Goal: Book appointment/travel/reservation

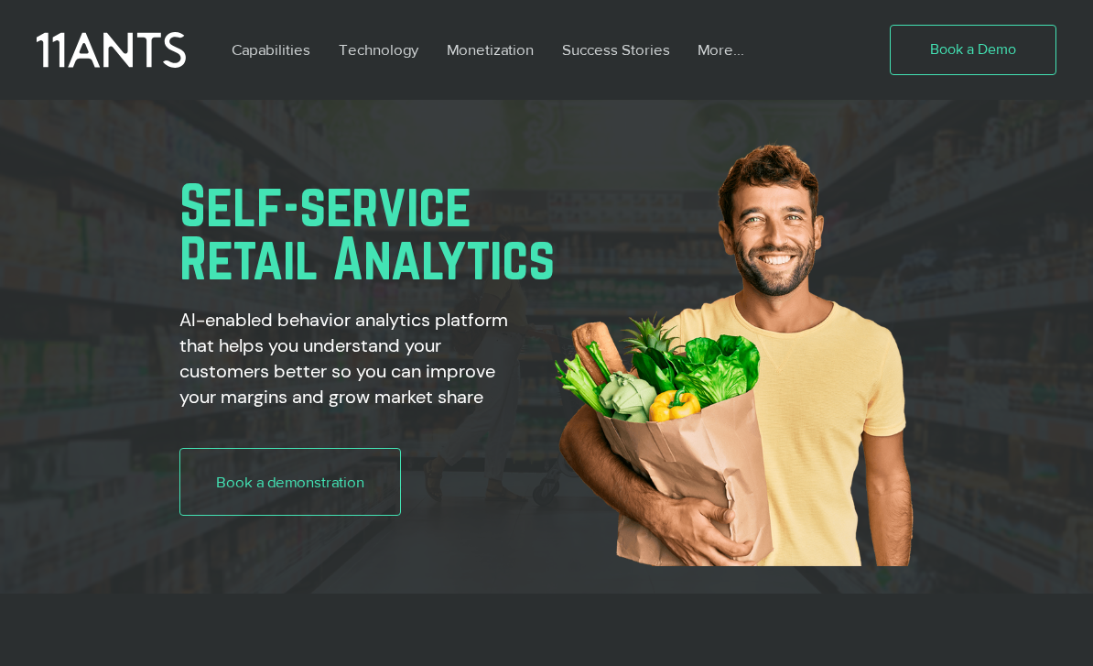
click at [1015, 58] on span "Book a Demo" at bounding box center [973, 49] width 86 height 20
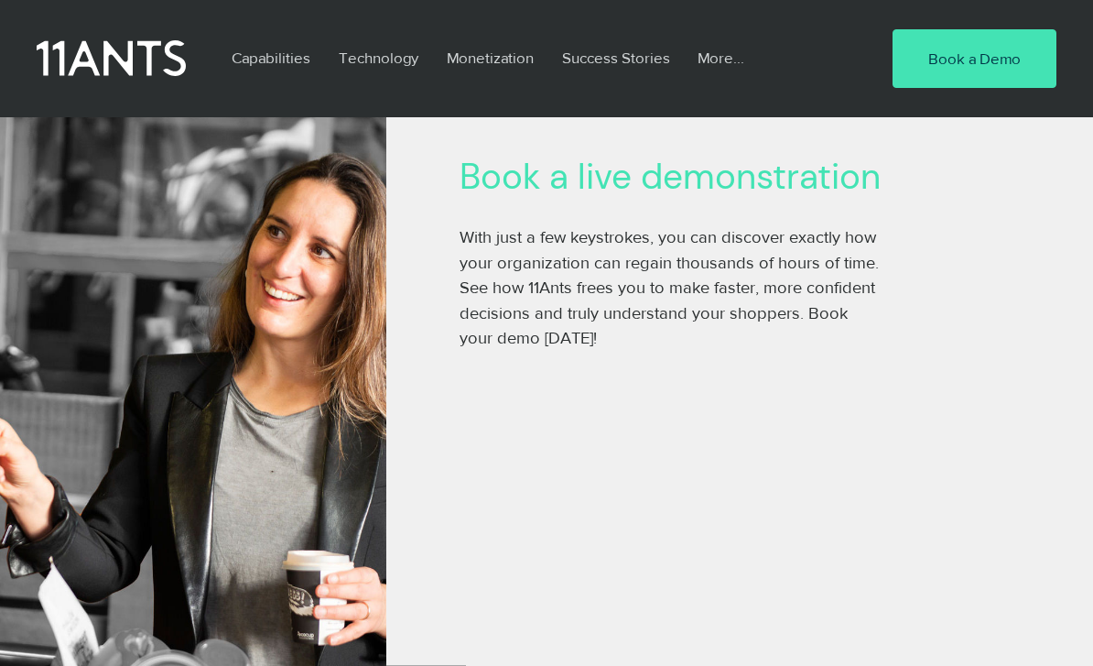
scroll to position [237, 0]
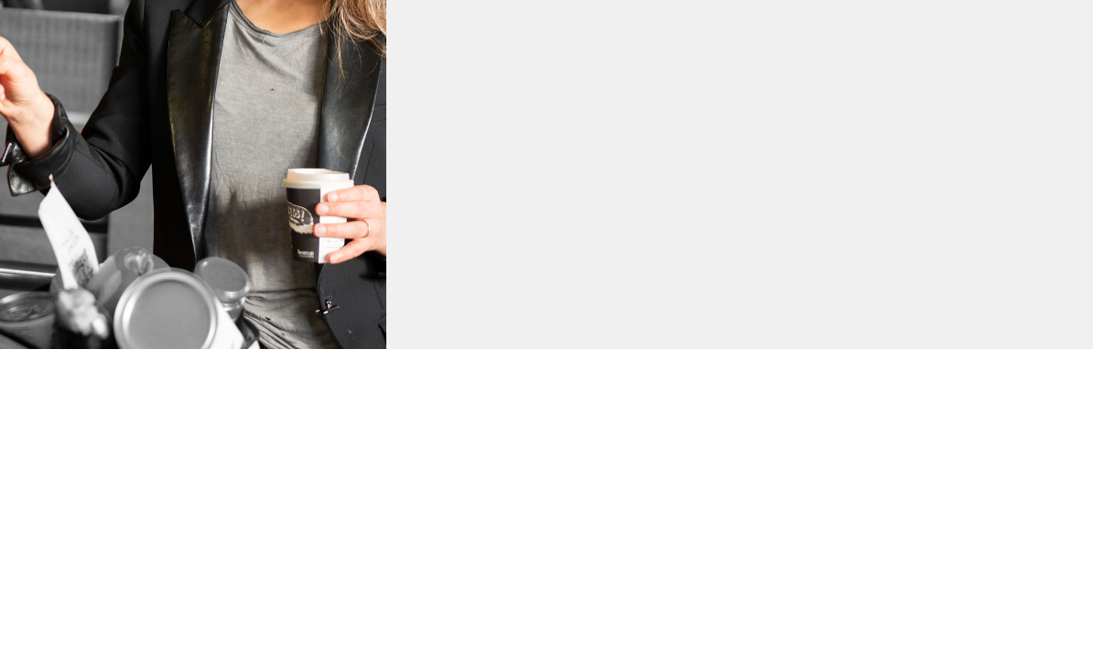
scroll to position [799, 0]
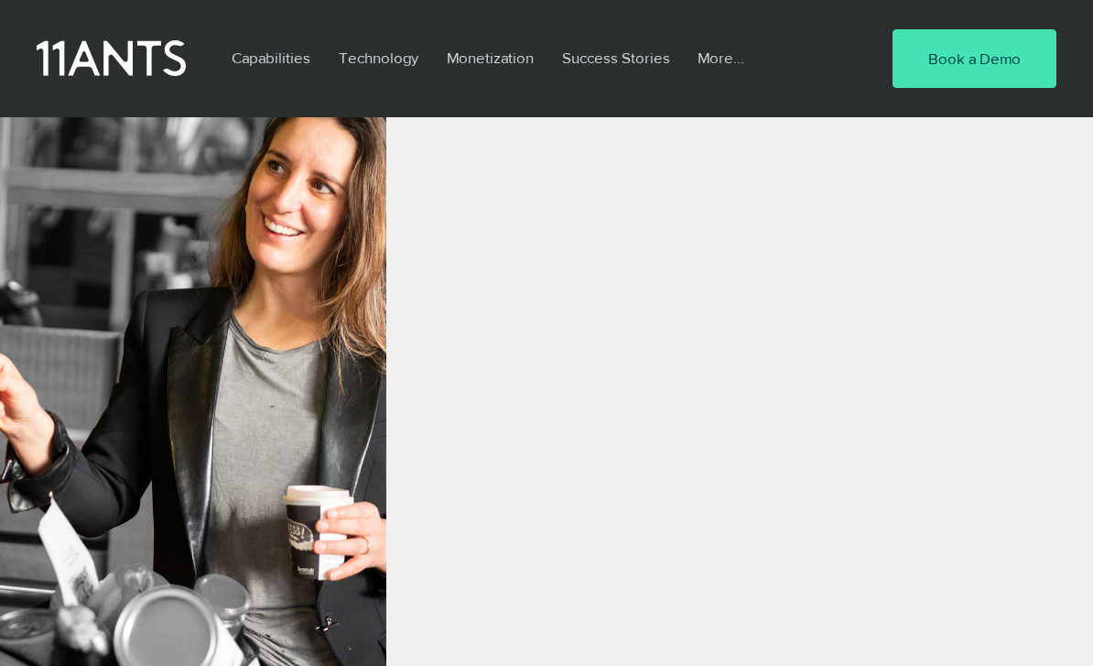
click at [979, 263] on div "main content" at bounding box center [739, 203] width 707 height 1404
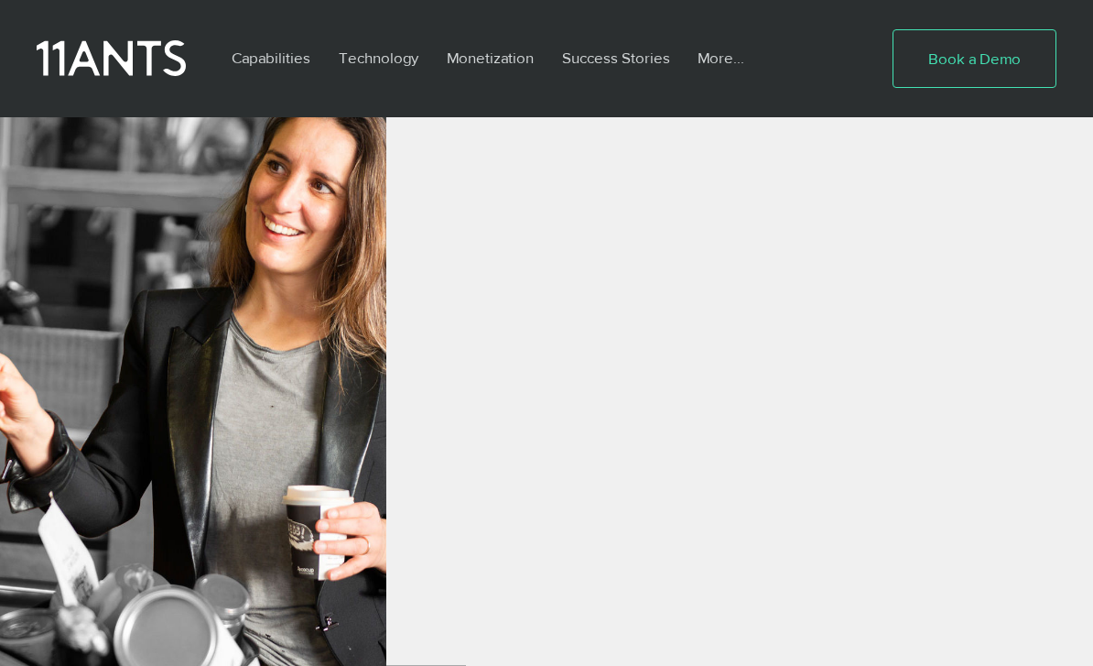
click at [1012, 81] on link "Book a Demo" at bounding box center [975, 58] width 164 height 59
